Goal: Task Accomplishment & Management: Complete application form

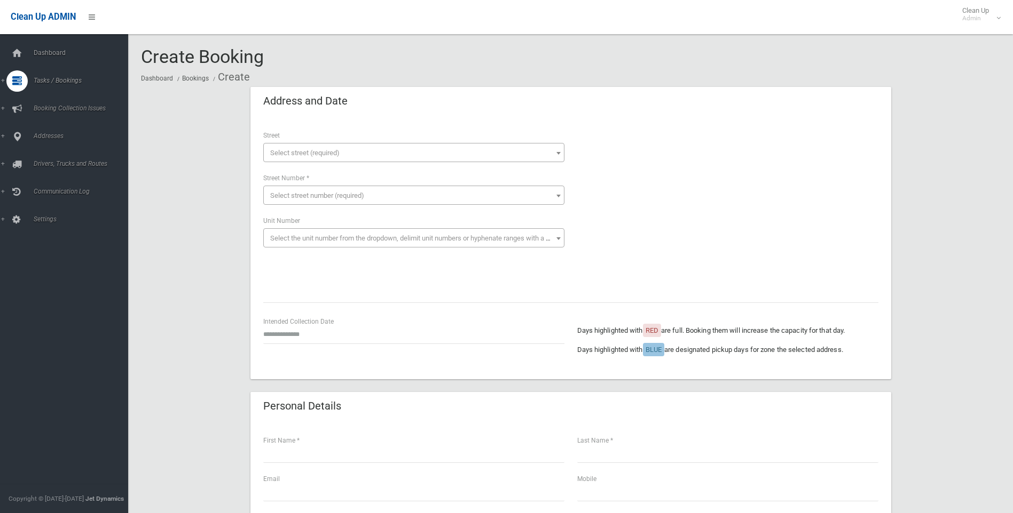
click at [308, 152] on span "Select street (required)" at bounding box center [304, 153] width 69 height 8
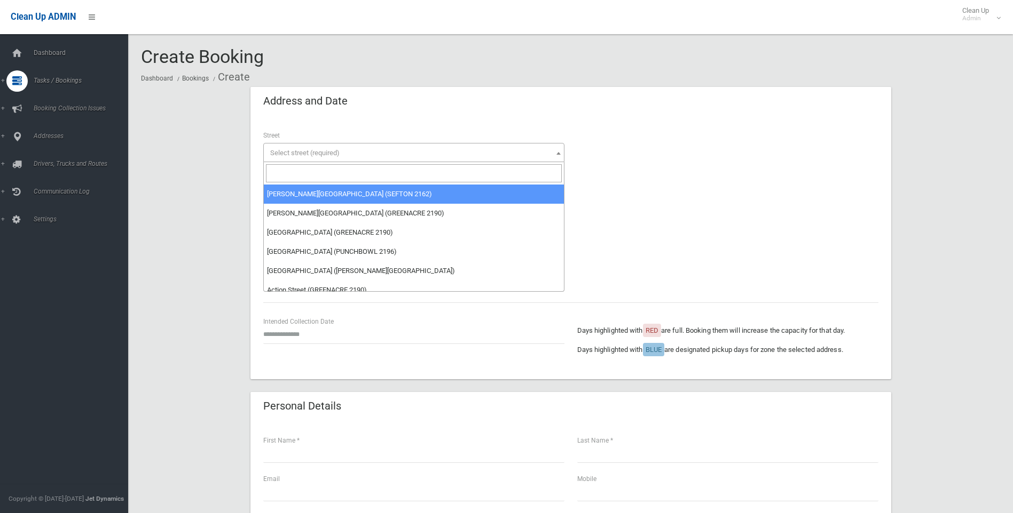
click at [318, 169] on input "search" at bounding box center [414, 173] width 296 height 18
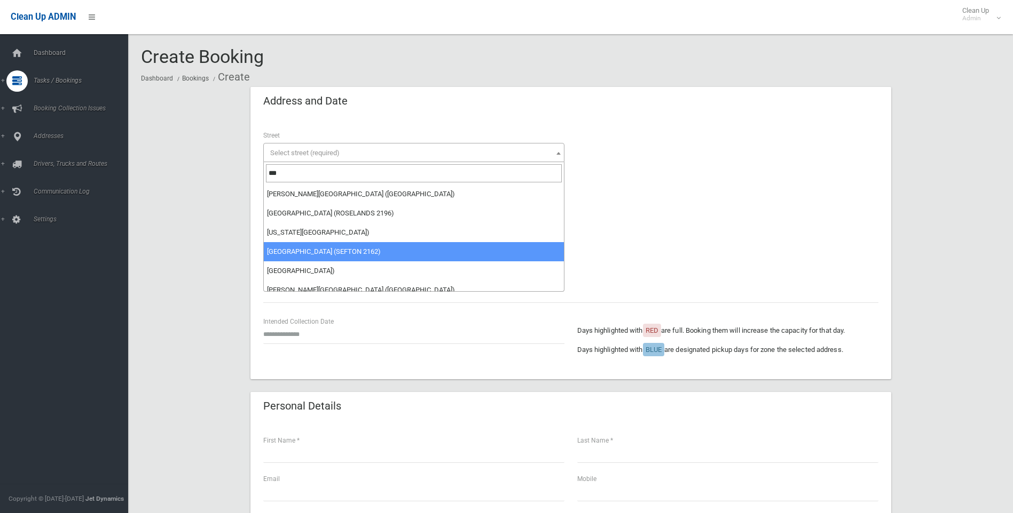
type input "***"
select select "****"
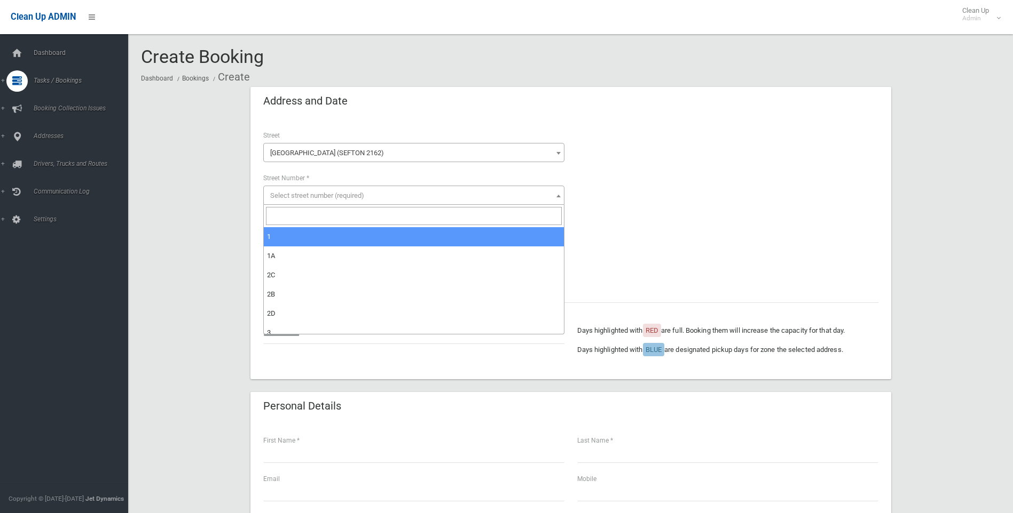
click at [375, 190] on span "Select street number (required)" at bounding box center [413, 195] width 301 height 19
click at [373, 213] on input "search" at bounding box center [414, 216] width 296 height 18
type input "*"
select select "*"
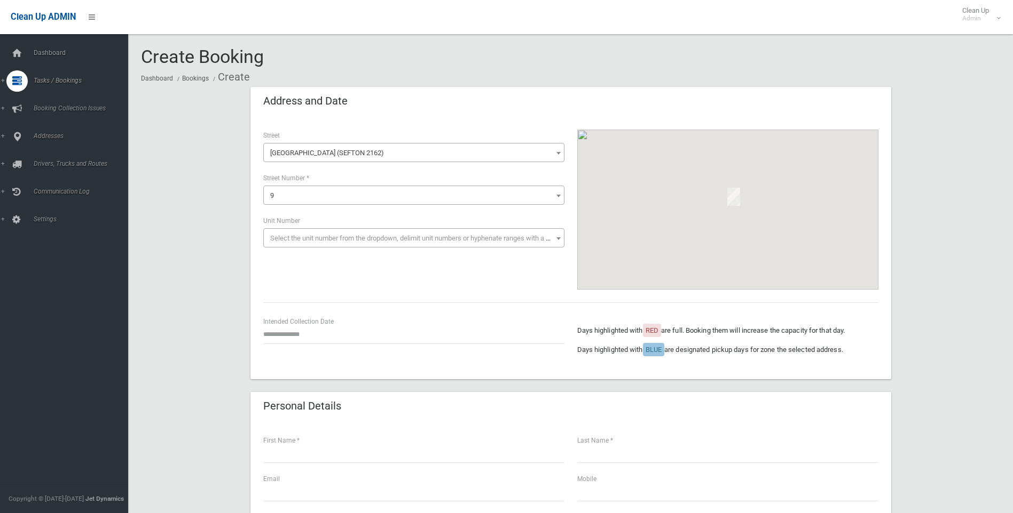
click at [343, 233] on span "Select the unit number from the dropdown, delimit unit numbers or hyphenate ran…" at bounding box center [414, 238] width 296 height 15
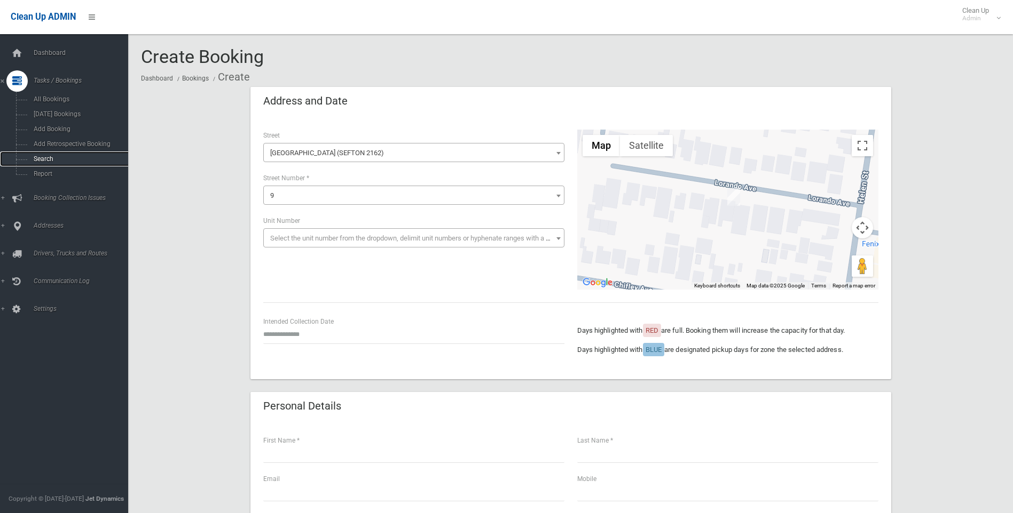
click at [58, 161] on span "Search" at bounding box center [78, 158] width 97 height 7
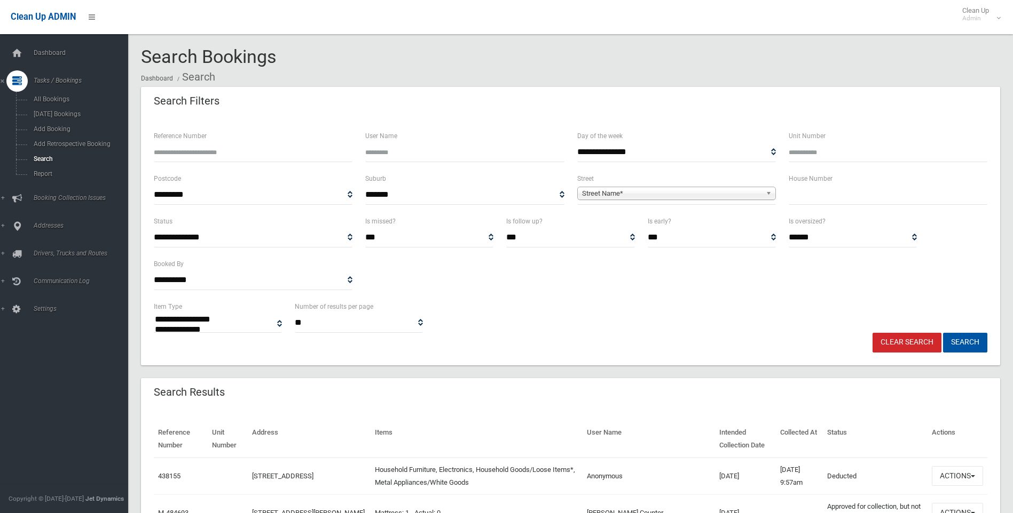
select select
click at [51, 225] on span "Addresses" at bounding box center [83, 225] width 106 height 7
click at [59, 148] on link "All Addresses" at bounding box center [68, 154] width 136 height 15
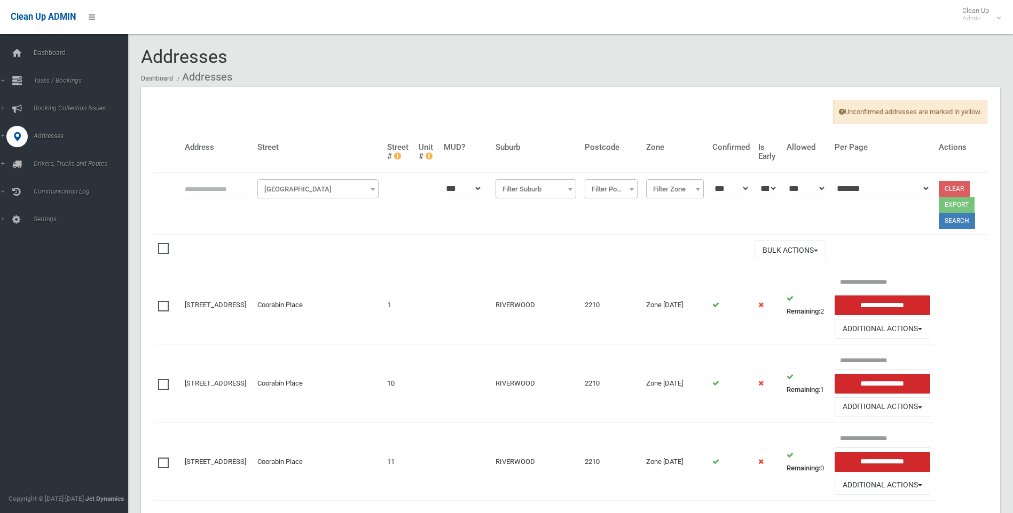
click at [209, 192] on input "text" at bounding box center [217, 189] width 64 height 20
type input "*"
drag, startPoint x: 359, startPoint y: 189, endPoint x: 355, endPoint y: 199, distance: 9.8
click at [358, 193] on span "Filter Street" at bounding box center [318, 189] width 116 height 15
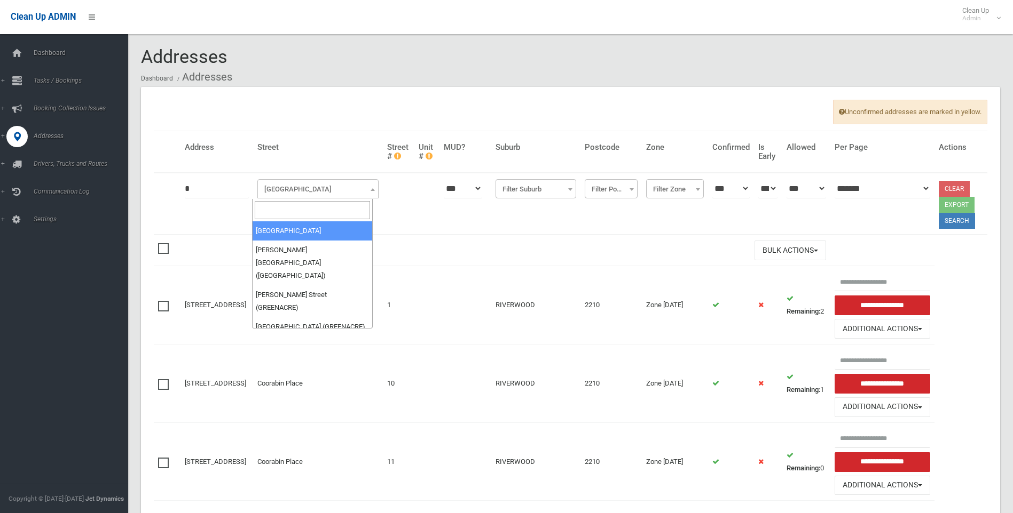
click at [346, 207] on input "search" at bounding box center [313, 210] width 116 height 18
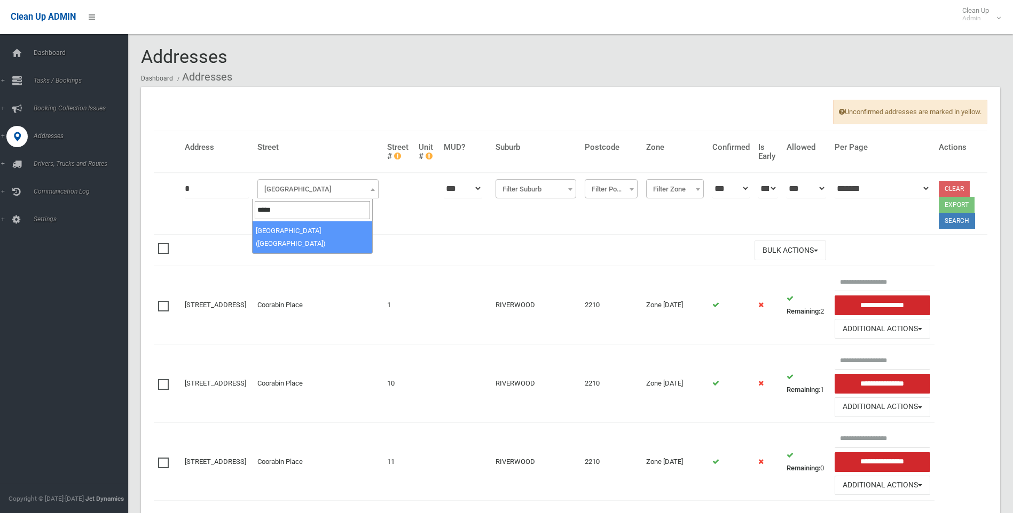
type input "*****"
select select "****"
click at [945, 221] on button "Search" at bounding box center [956, 221] width 36 height 16
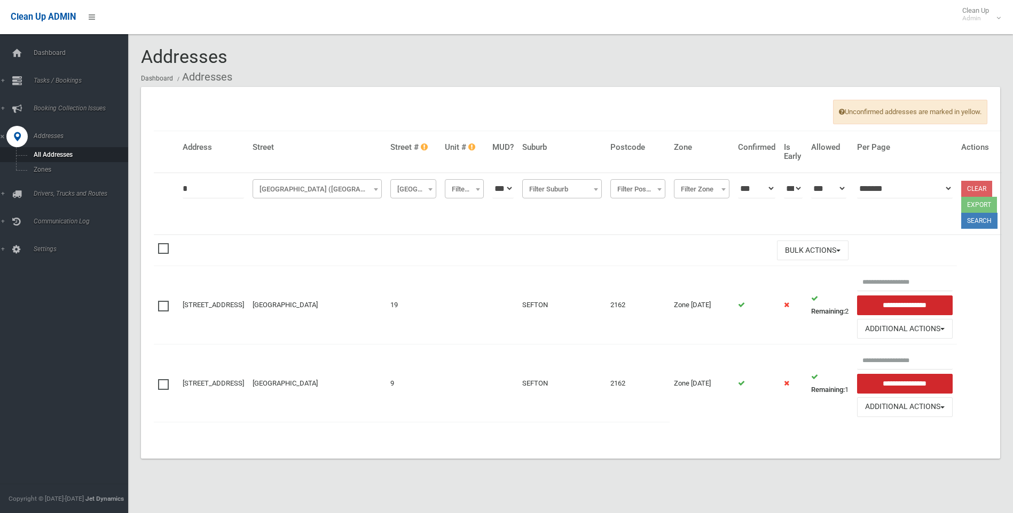
click at [206, 192] on input "*" at bounding box center [213, 189] width 61 height 20
type input "**"
click at [970, 231] on th "Clear Export Search" at bounding box center [979, 204] width 45 height 62
click at [961, 223] on button "Search" at bounding box center [979, 221] width 36 height 16
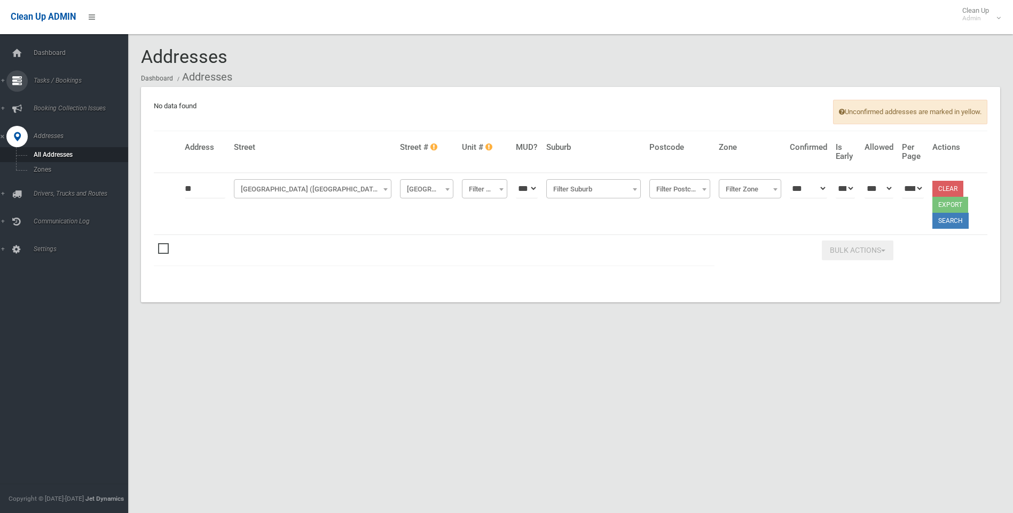
click at [26, 85] on div at bounding box center [16, 80] width 21 height 21
click at [53, 152] on link "Search" at bounding box center [68, 159] width 136 height 15
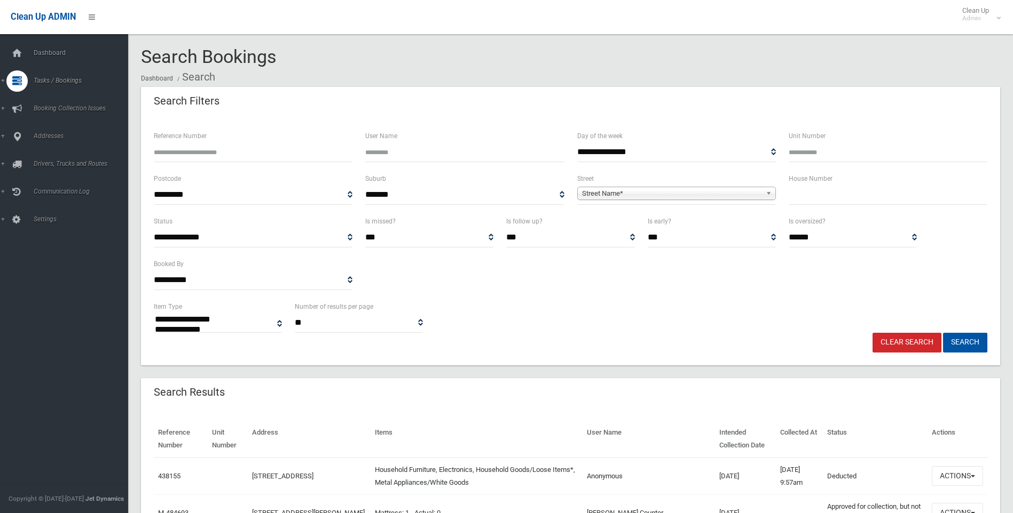
select select
click at [945, 189] on input "text" at bounding box center [887, 195] width 199 height 20
type input "*"
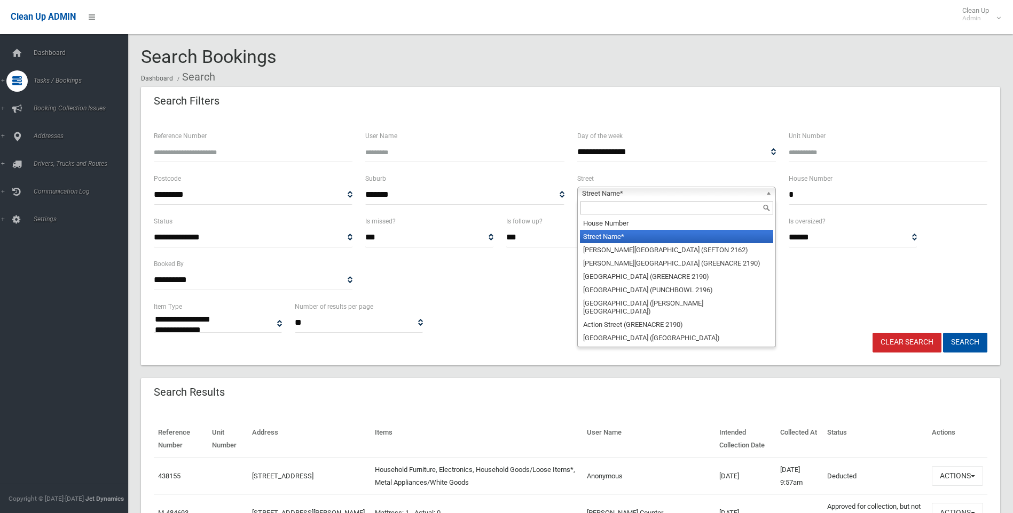
click at [726, 188] on span "Street Name*" at bounding box center [671, 193] width 179 height 13
type input "*"
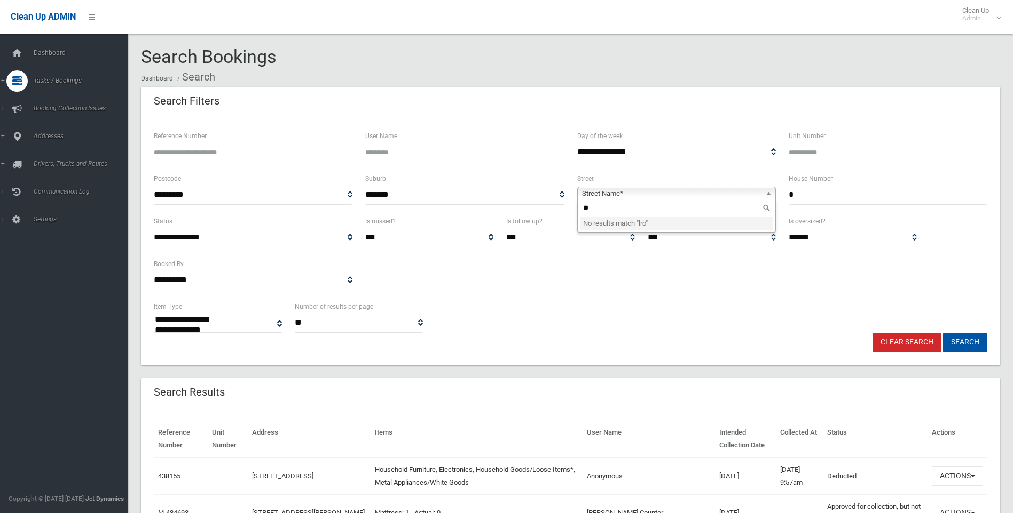
type input "*"
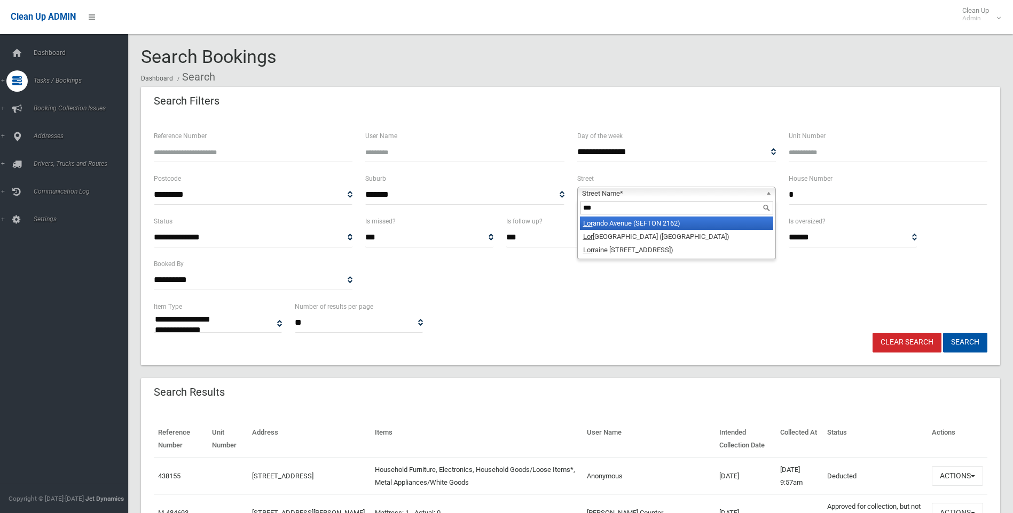
type input "***"
click at [669, 224] on li "[GEOGRAPHIC_DATA] (SEFTON 2162)" at bounding box center [676, 223] width 193 height 13
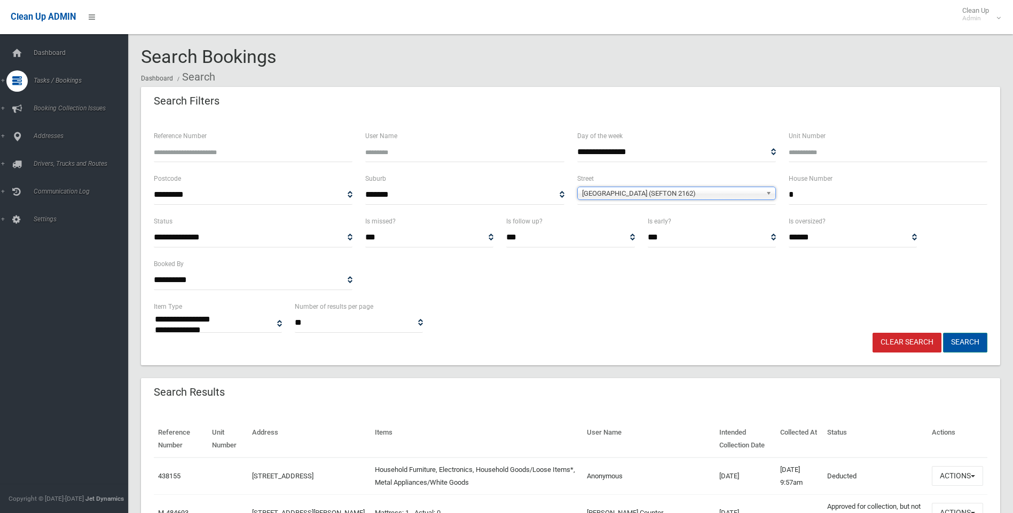
drag, startPoint x: 969, startPoint y: 338, endPoint x: 938, endPoint y: 346, distance: 31.8
click at [969, 339] on button "Search" at bounding box center [965, 343] width 44 height 20
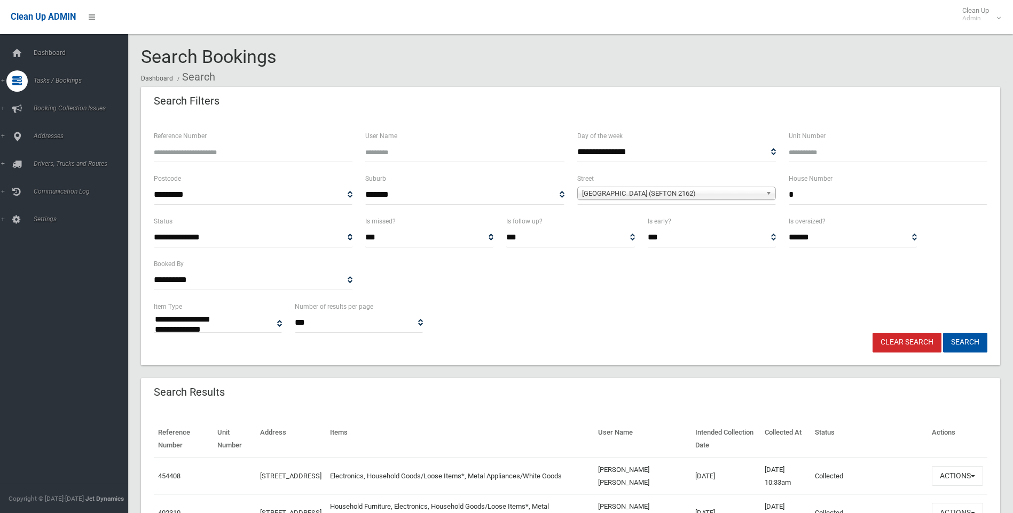
select select
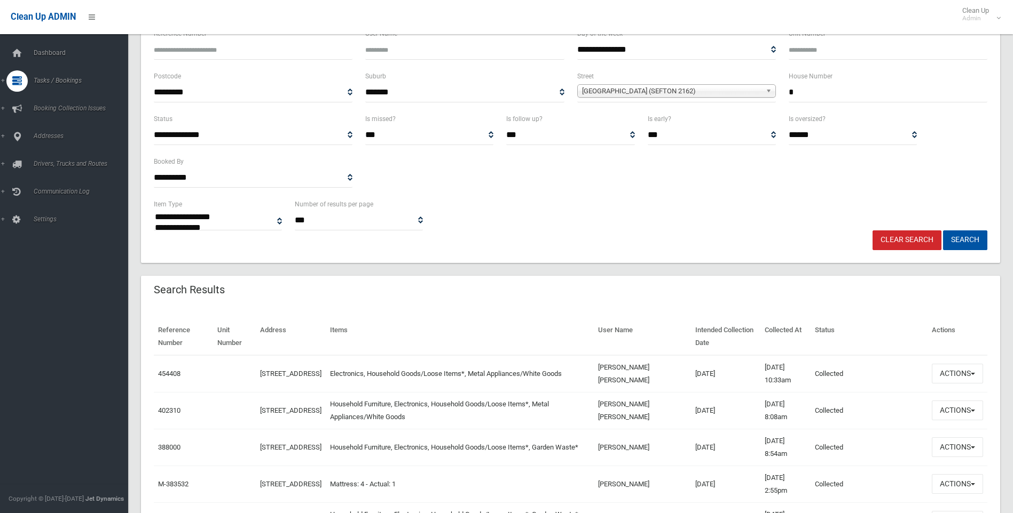
scroll to position [107, 0]
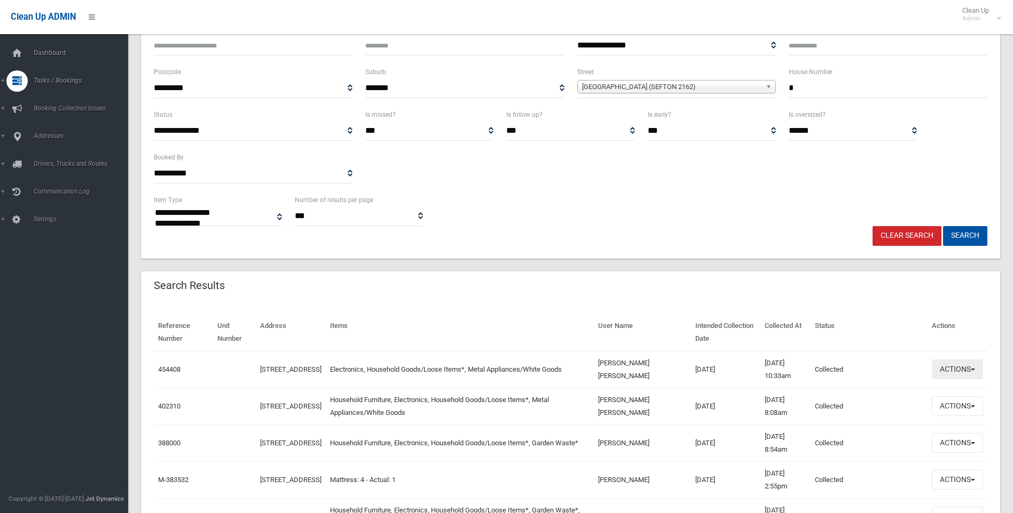
click at [959, 373] on button "Actions" at bounding box center [956, 370] width 51 height 20
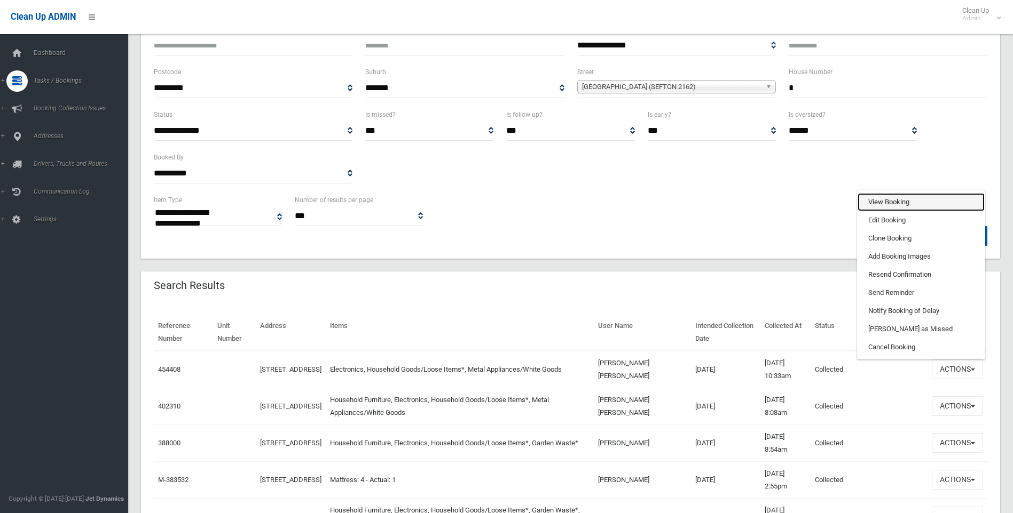
click at [923, 199] on link "View Booking" at bounding box center [920, 202] width 127 height 18
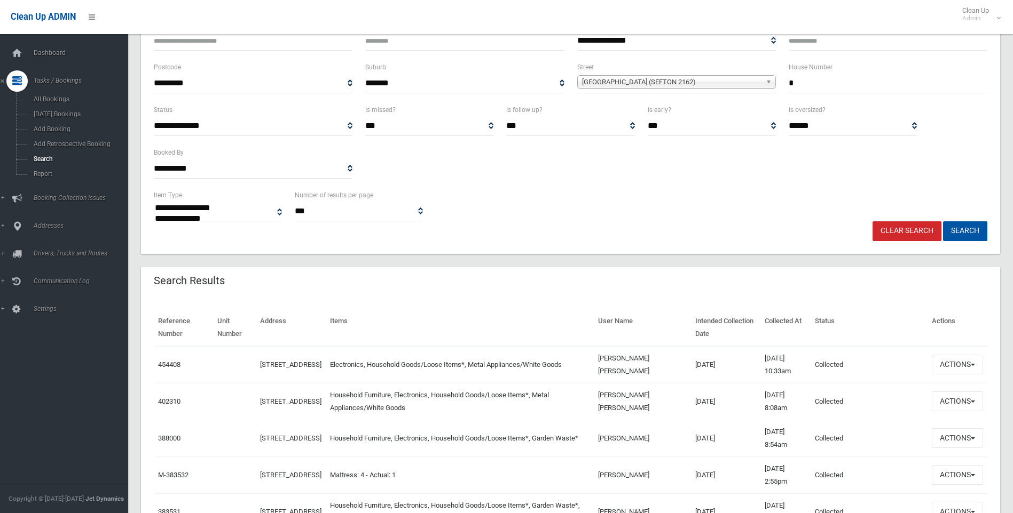
scroll to position [0, 0]
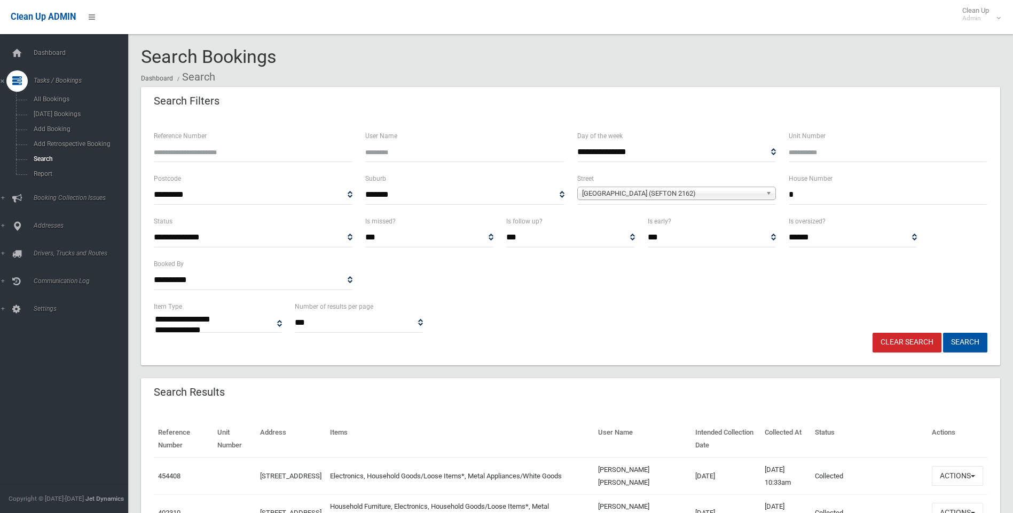
drag, startPoint x: 552, startPoint y: 323, endPoint x: 152, endPoint y: 101, distance: 457.8
click at [152, 101] on div "**********" at bounding box center [570, 226] width 859 height 279
click at [152, 101] on header "Search Filters" at bounding box center [186, 101] width 91 height 21
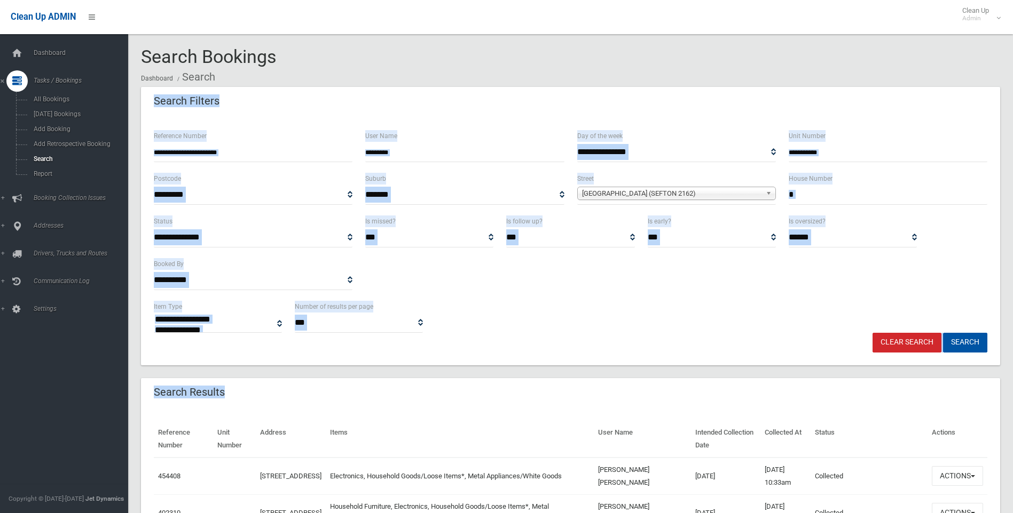
drag, startPoint x: 152, startPoint y: 101, endPoint x: 561, endPoint y: 377, distance: 493.3
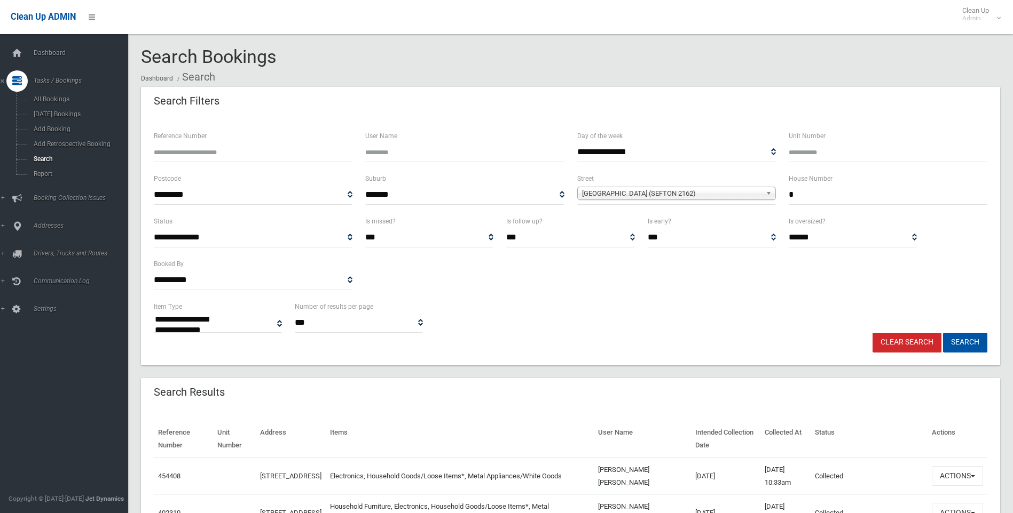
drag, startPoint x: 900, startPoint y: 203, endPoint x: 765, endPoint y: 207, distance: 135.6
click at [899, 203] on input "*" at bounding box center [887, 195] width 199 height 20
click at [62, 132] on span "Add Booking" at bounding box center [78, 128] width 97 height 7
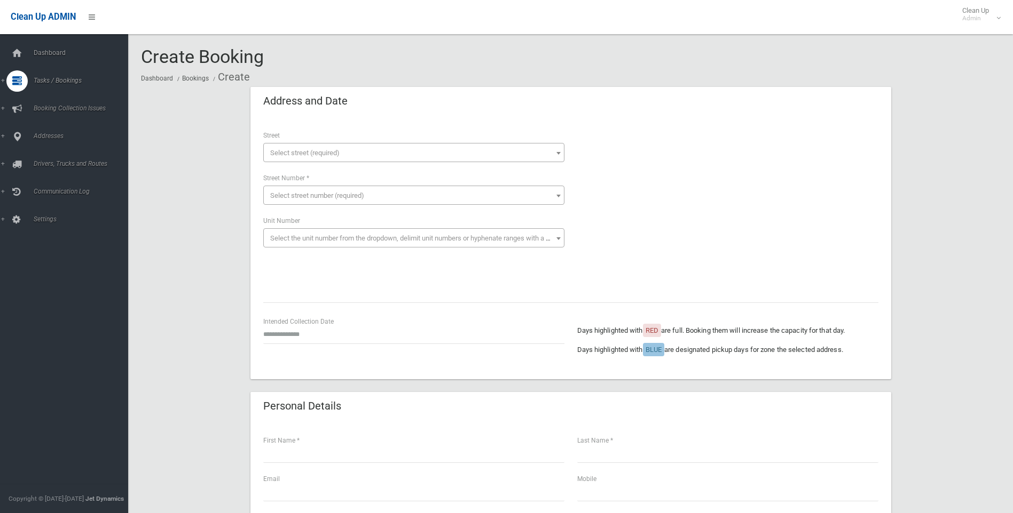
click at [281, 157] on span "Select street (required)" at bounding box center [414, 153] width 296 height 15
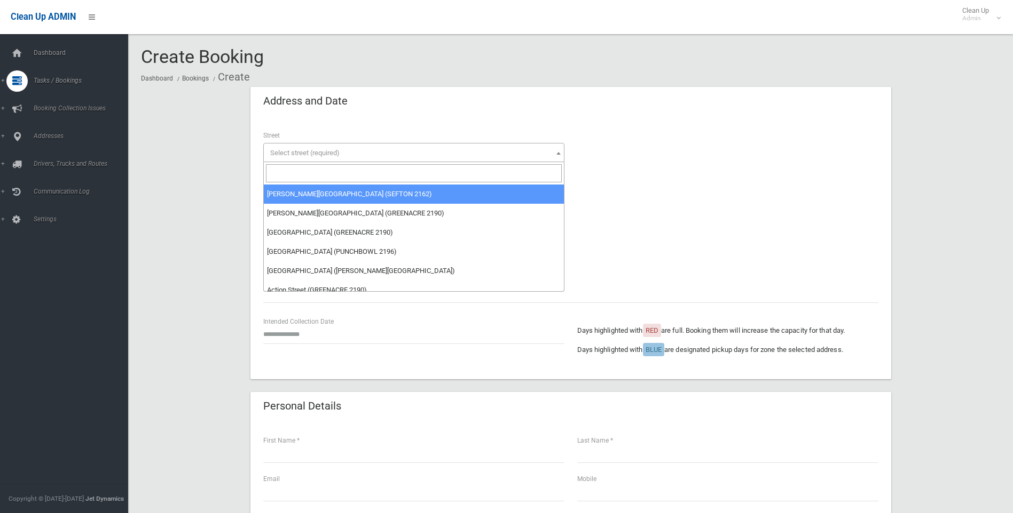
click at [295, 173] on input "search" at bounding box center [414, 173] width 296 height 18
type input "*"
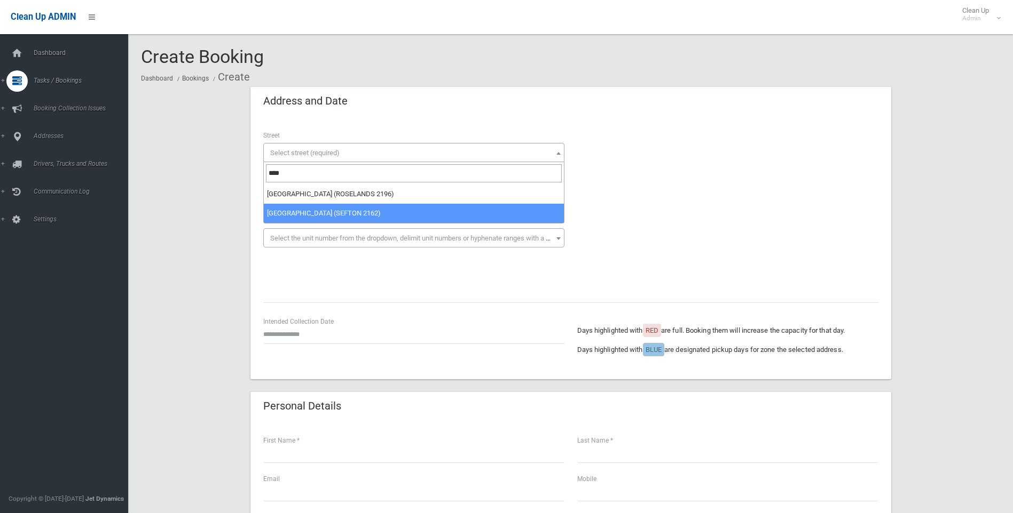
type input "****"
select select "****"
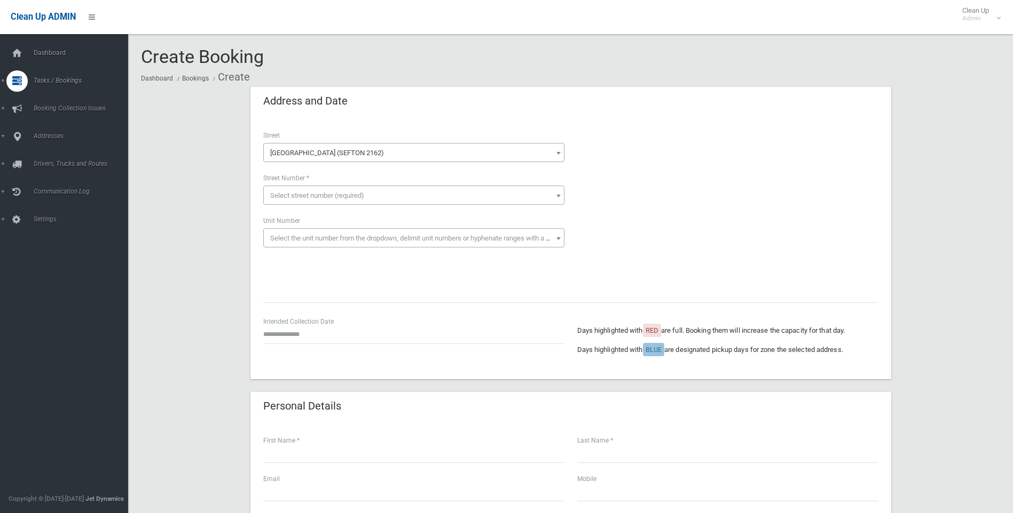
click at [321, 199] on span "Select street number (required)" at bounding box center [317, 196] width 94 height 8
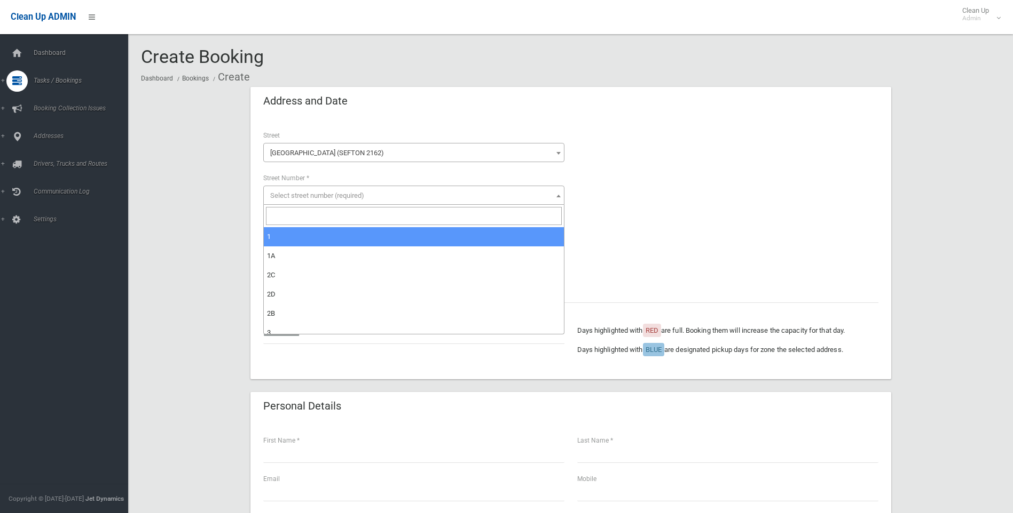
click at [330, 219] on input "search" at bounding box center [414, 216] width 296 height 18
type input "*"
select select "**"
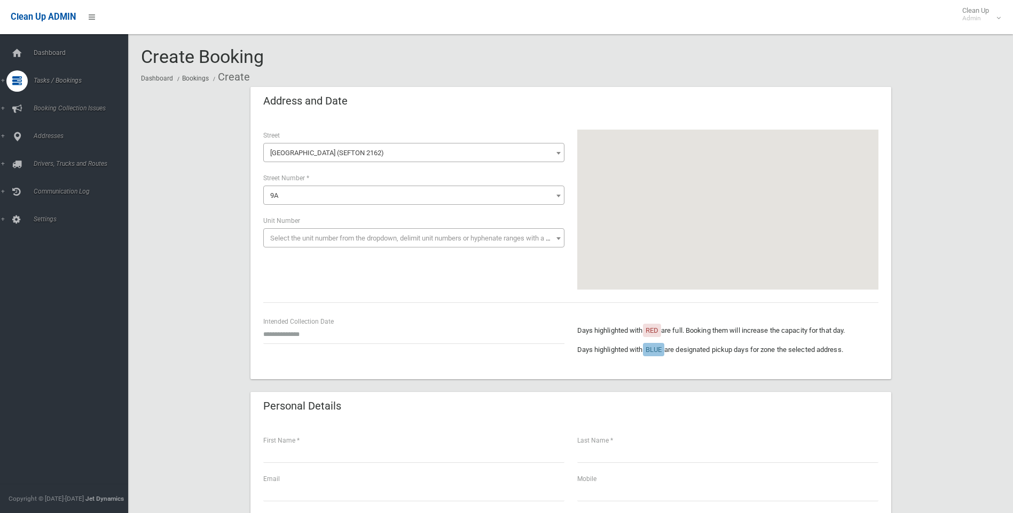
drag, startPoint x: 245, startPoint y: 89, endPoint x: 894, endPoint y: 357, distance: 702.0
drag, startPoint x: 794, startPoint y: 344, endPoint x: 210, endPoint y: 116, distance: 627.1
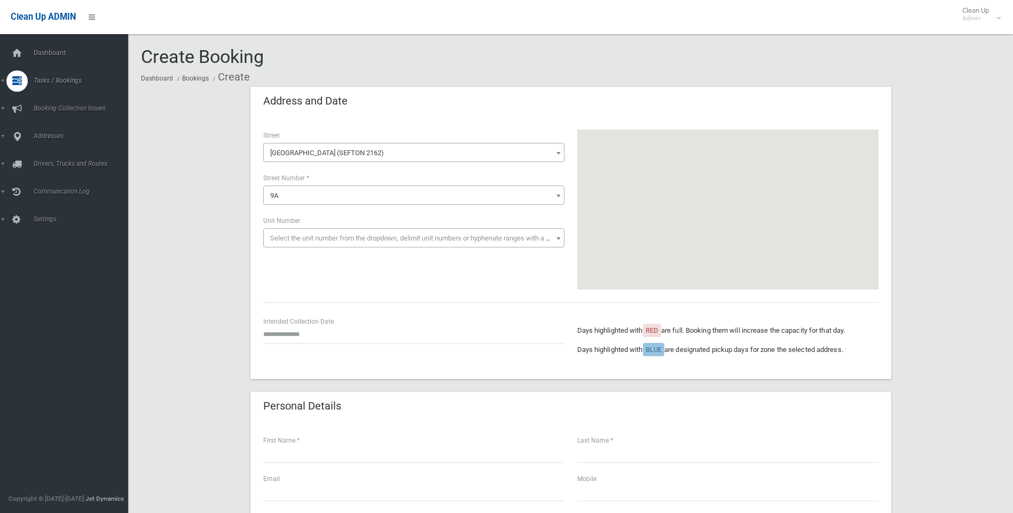
drag, startPoint x: 262, startPoint y: 85, endPoint x: 855, endPoint y: 343, distance: 645.9
click at [855, 343] on div "Days highlighted with RED are full. Booking them will increase the capacity for…" at bounding box center [727, 336] width 301 height 41
